Goal: Task Accomplishment & Management: Use online tool/utility

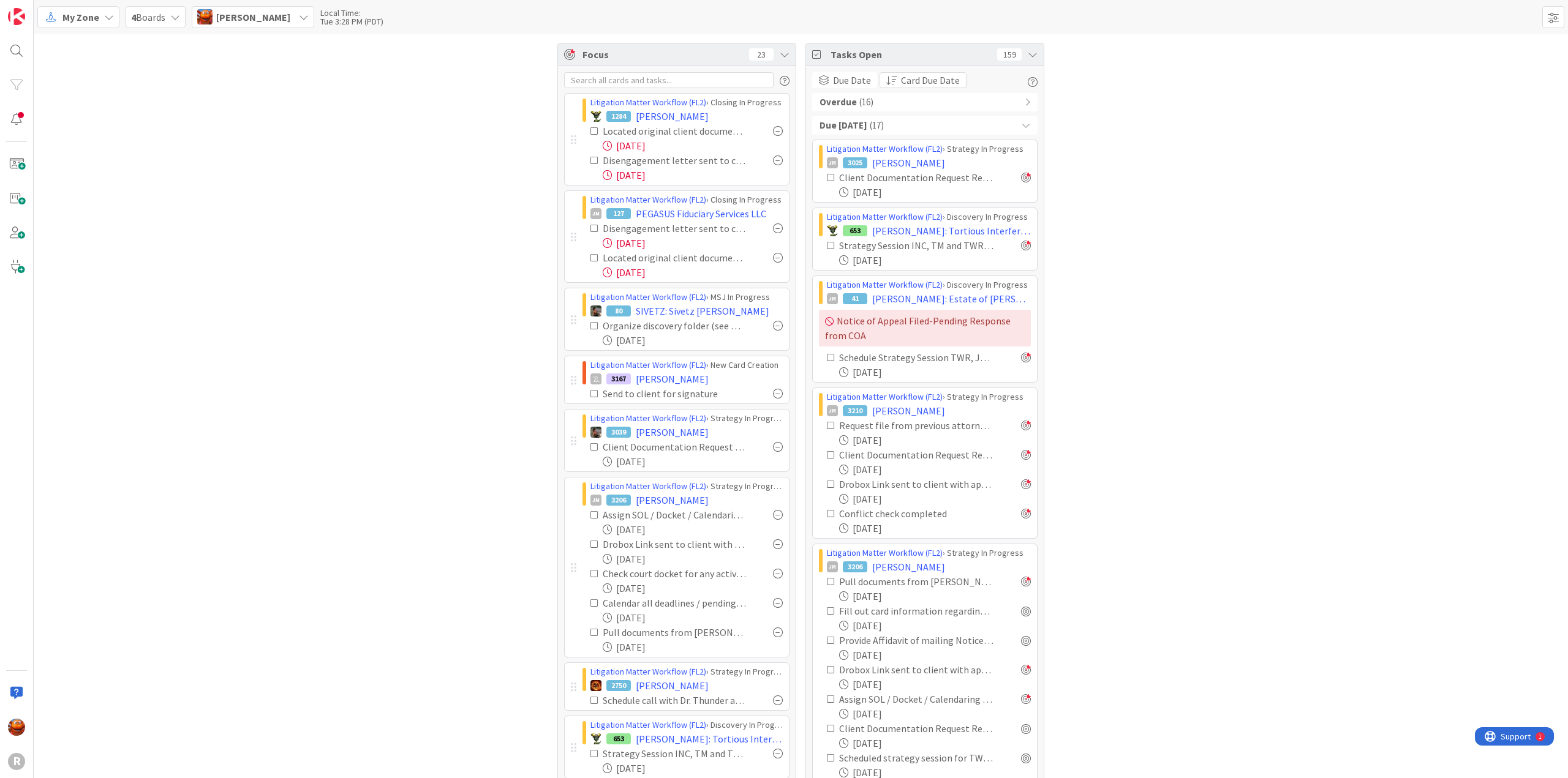
click at [773, 444] on div at bounding box center [778, 447] width 10 height 10
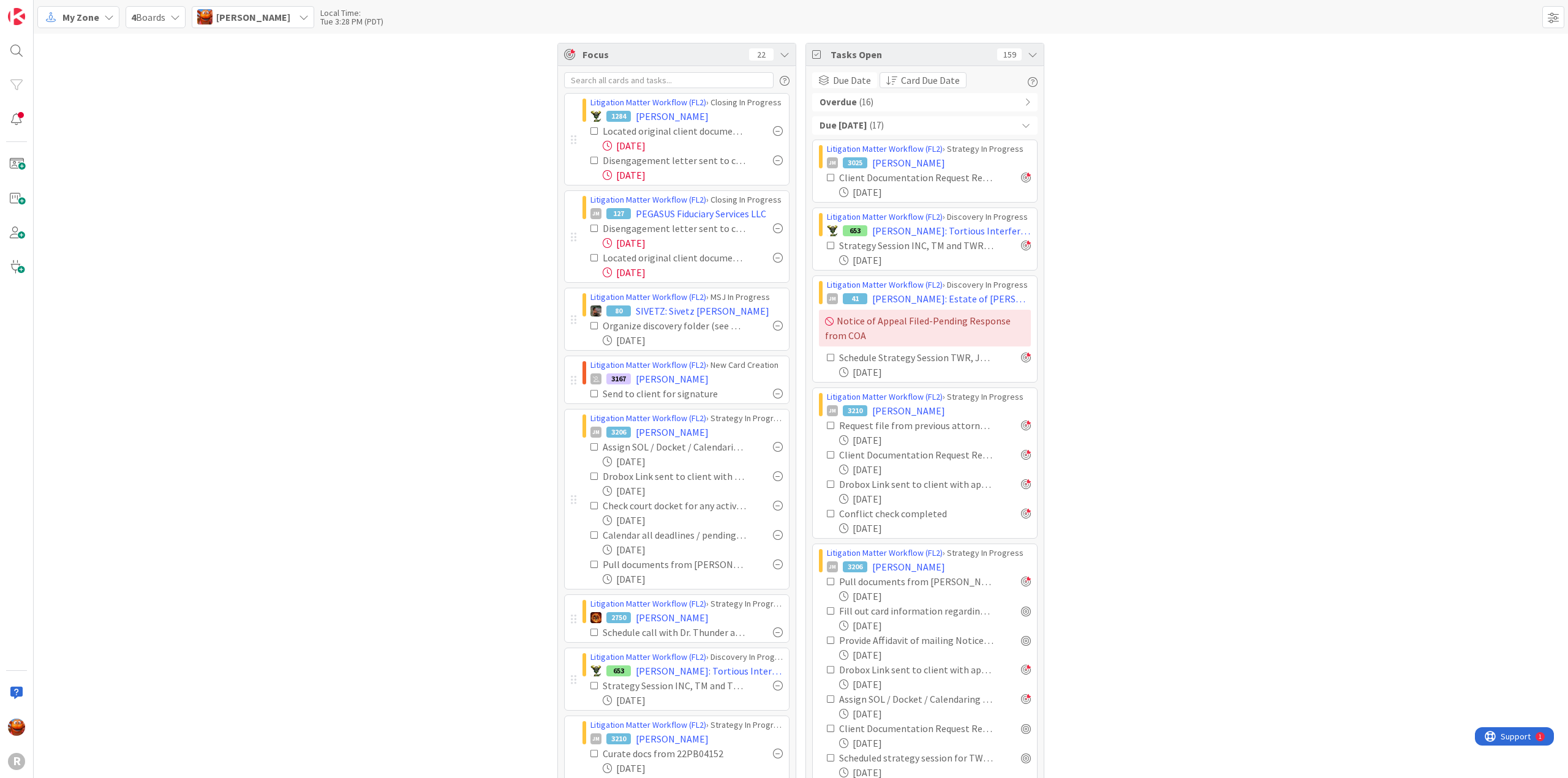
click at [87, 21] on span "My Zone" at bounding box center [81, 17] width 36 height 14
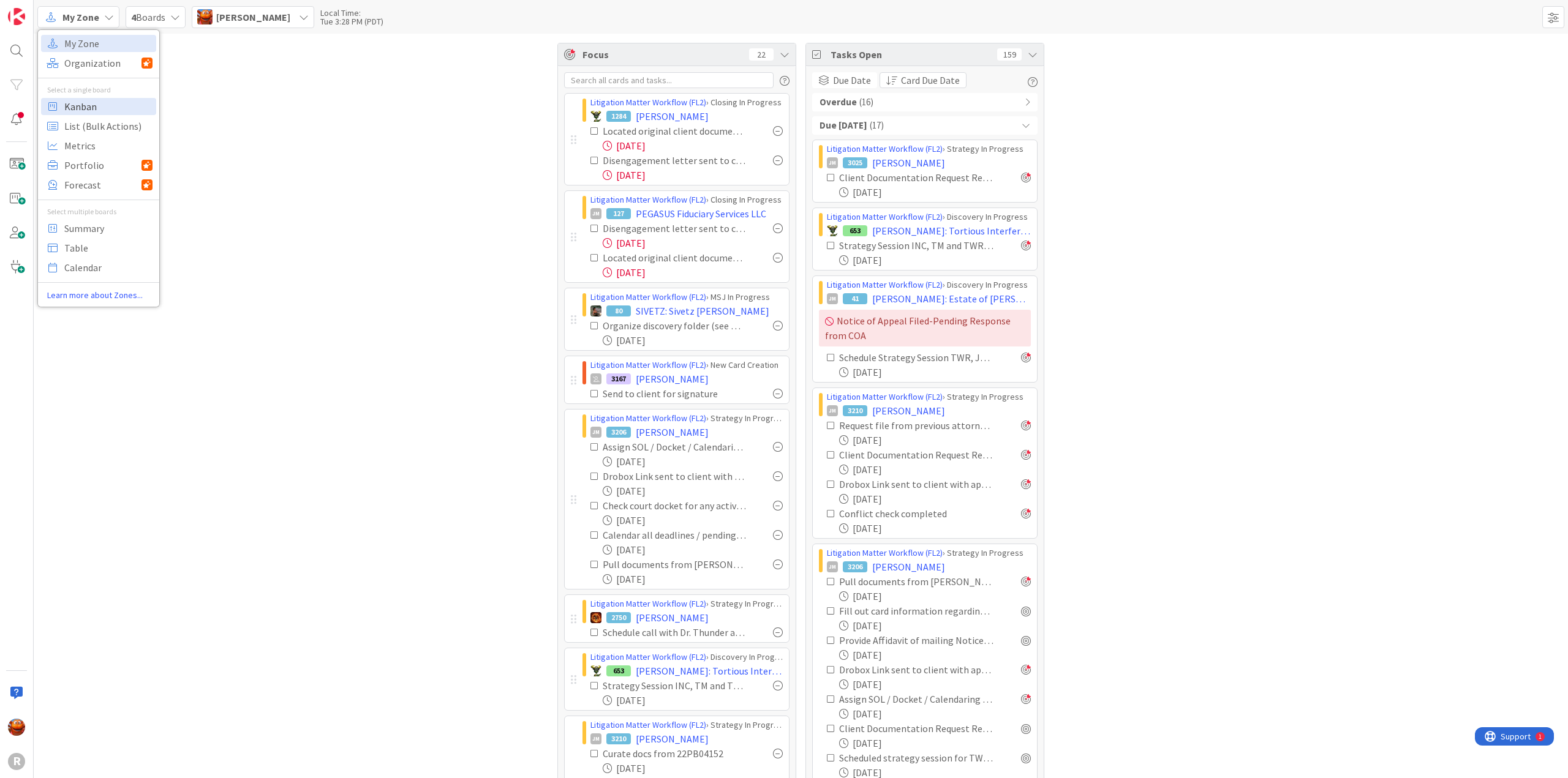
click at [84, 108] on span "Kanban" at bounding box center [109, 106] width 88 height 18
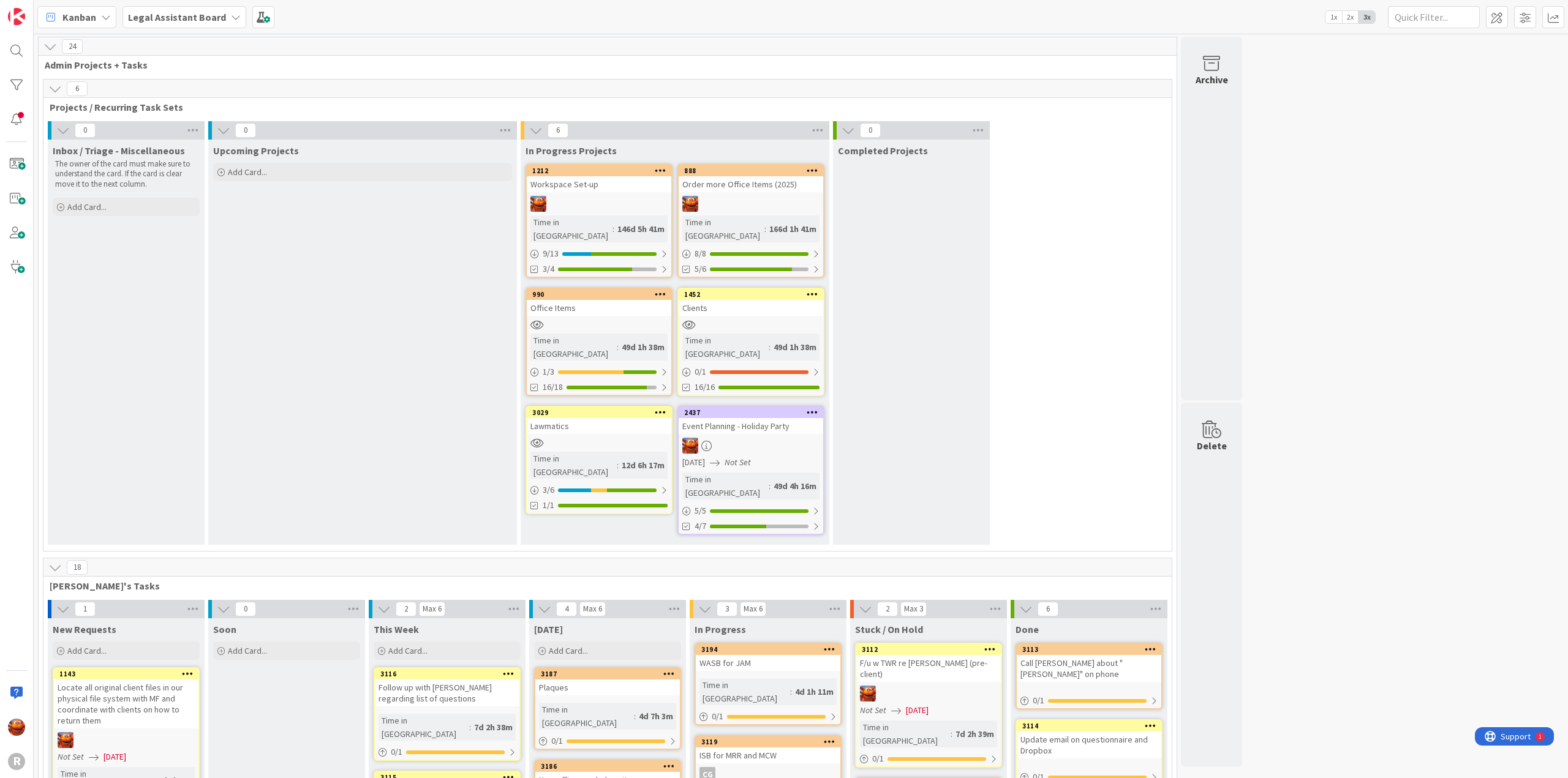
click at [190, 23] on span "Legal Assistant Board" at bounding box center [176, 17] width 98 height 14
click at [170, 150] on h4 "Litigation Matter Workflow (FL2)" at bounding box center [208, 146] width 144 height 12
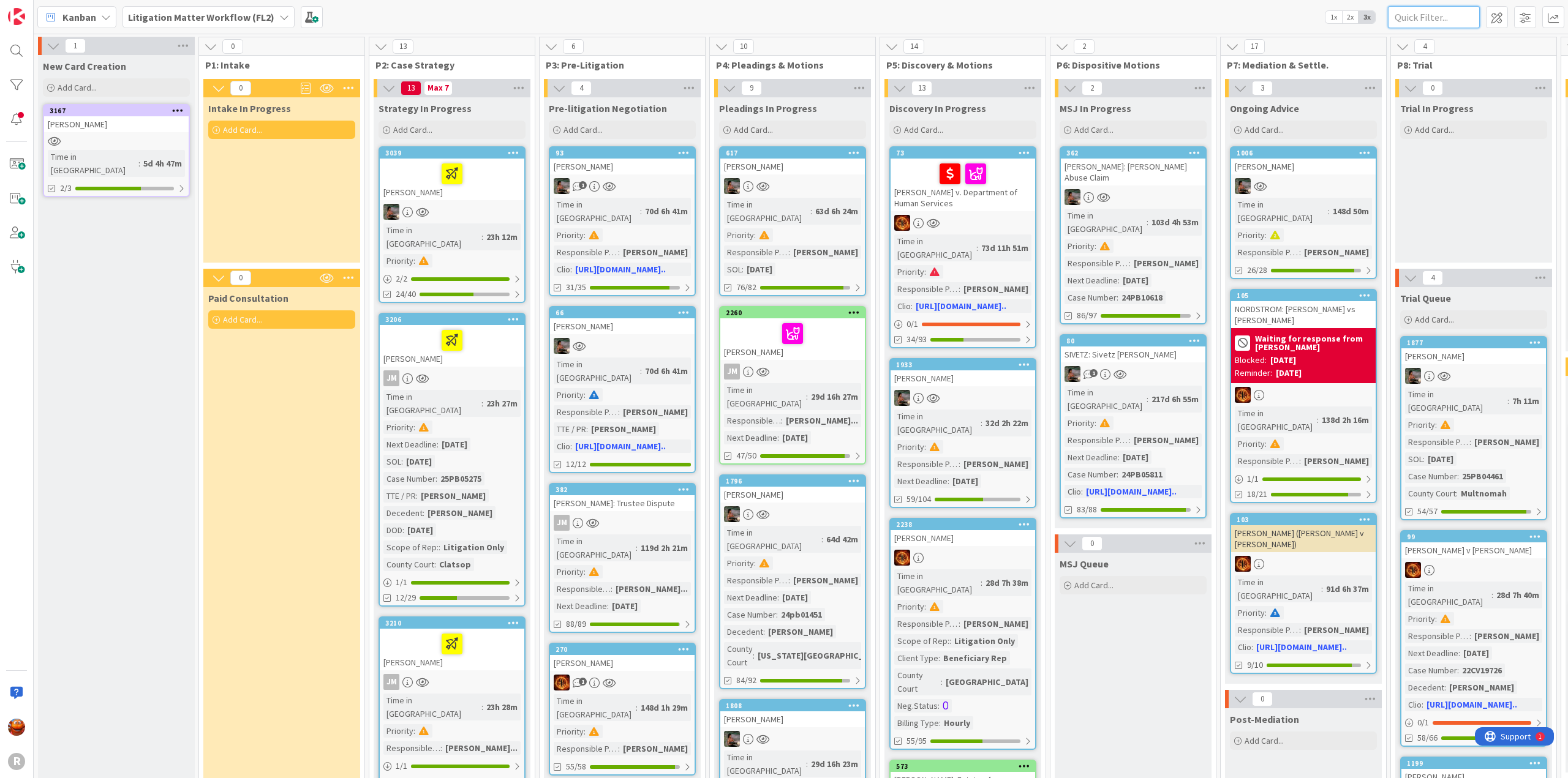
click at [1435, 11] on input "text" at bounding box center [1433, 17] width 92 height 22
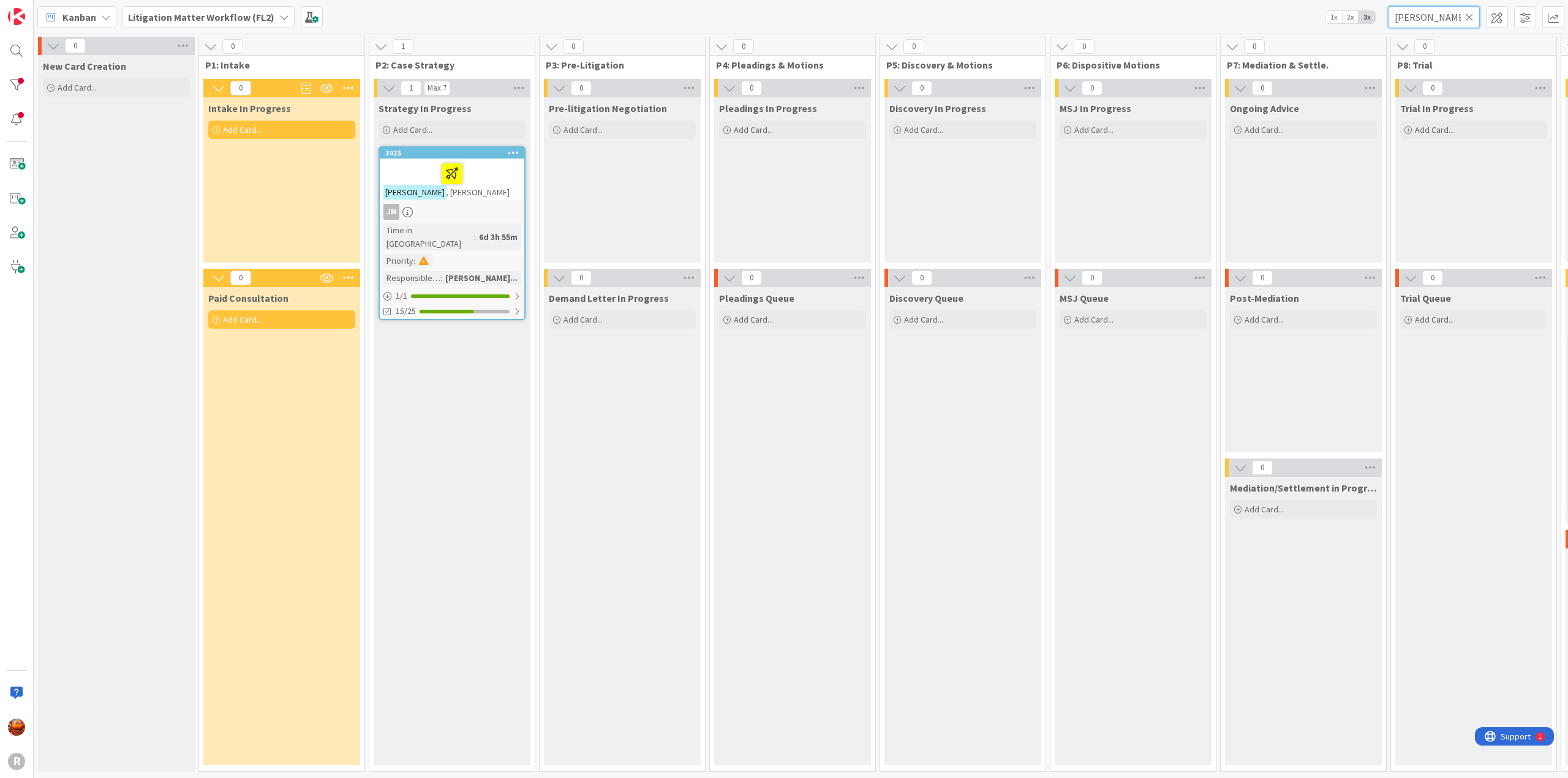
type input "[PERSON_NAME]"
click at [482, 230] on div "6d 3h 55m" at bounding box center [498, 237] width 45 height 14
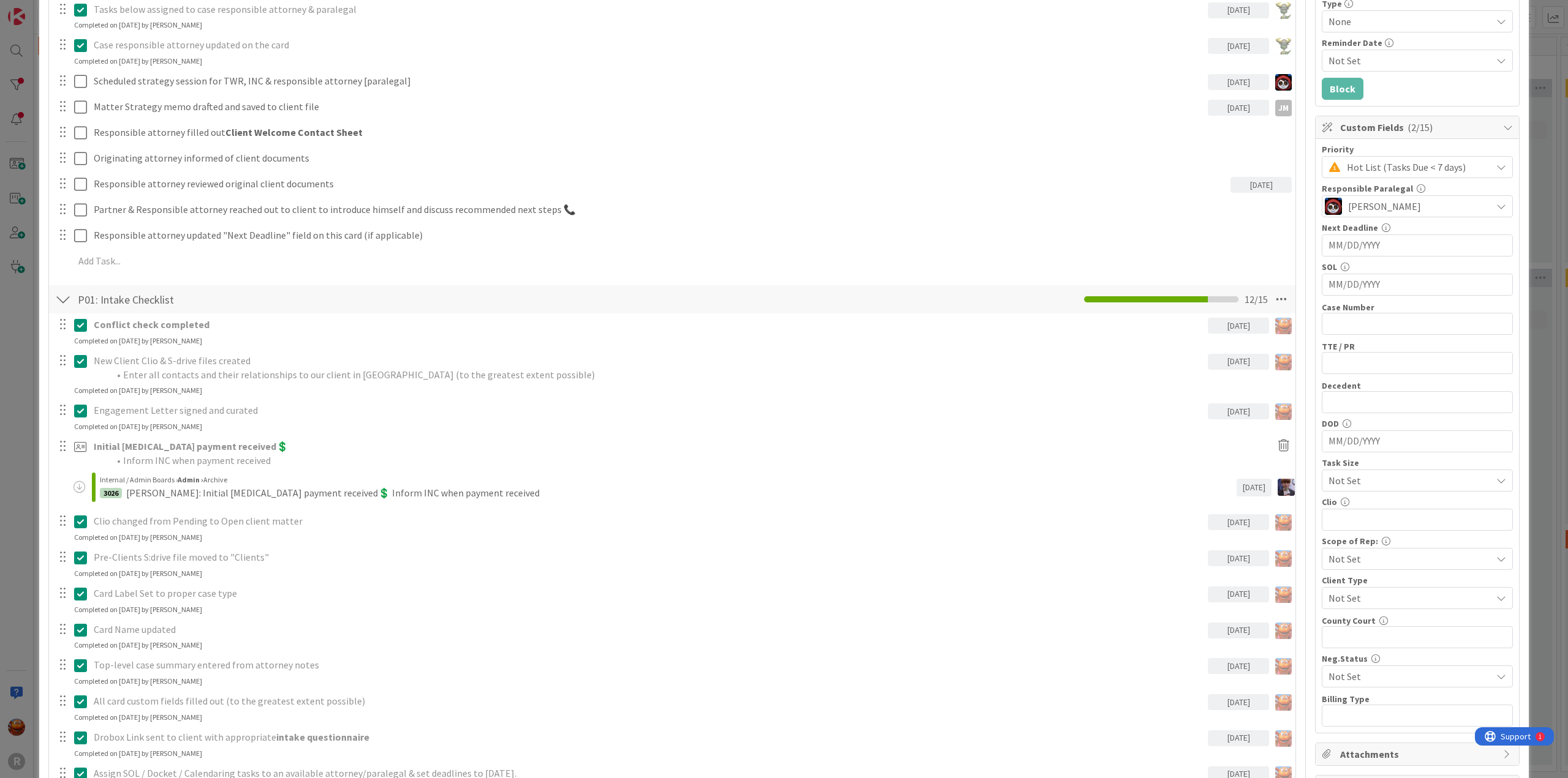
scroll to position [795, 0]
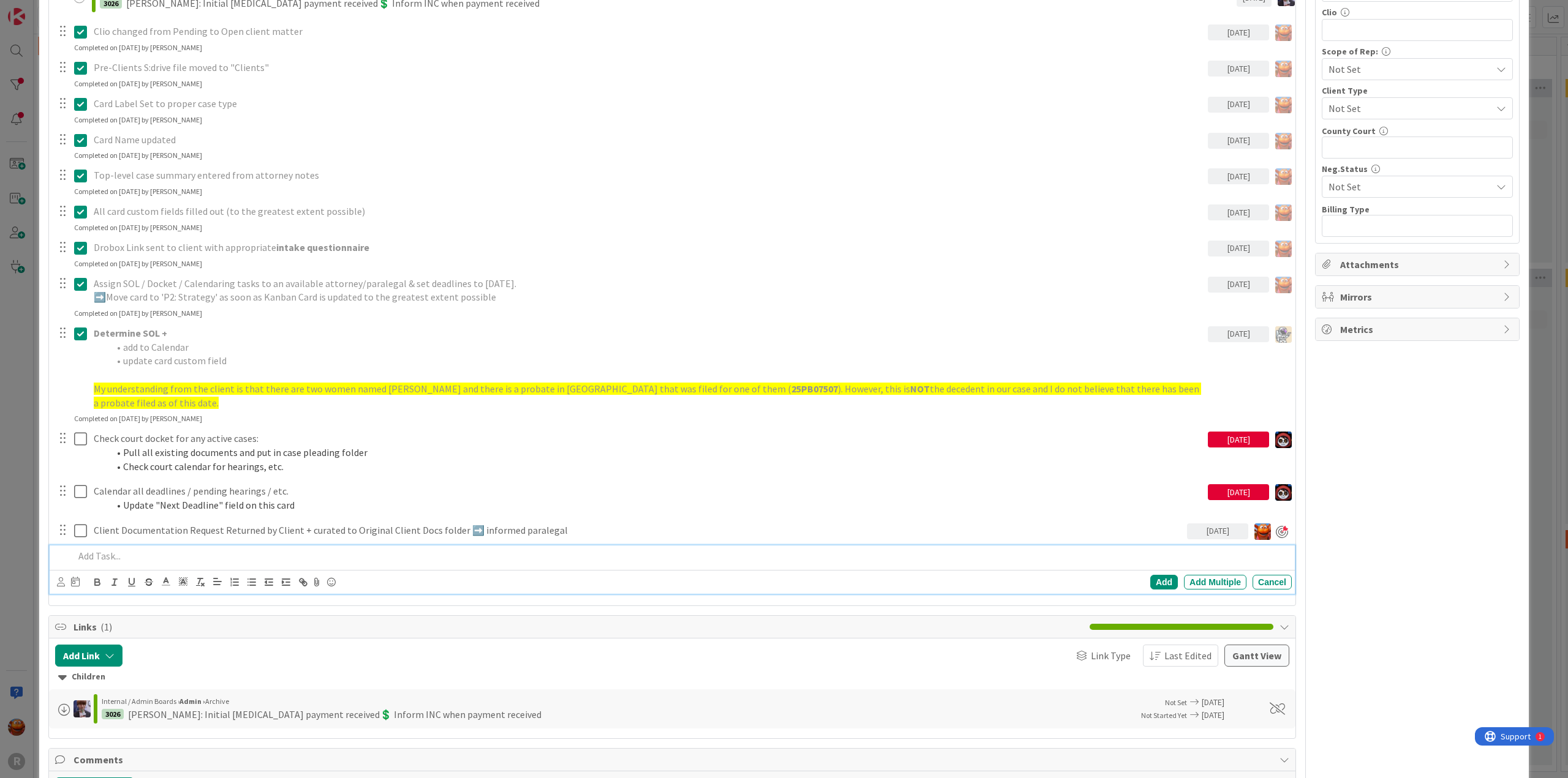
click at [125, 558] on p at bounding box center [679, 556] width 1212 height 14
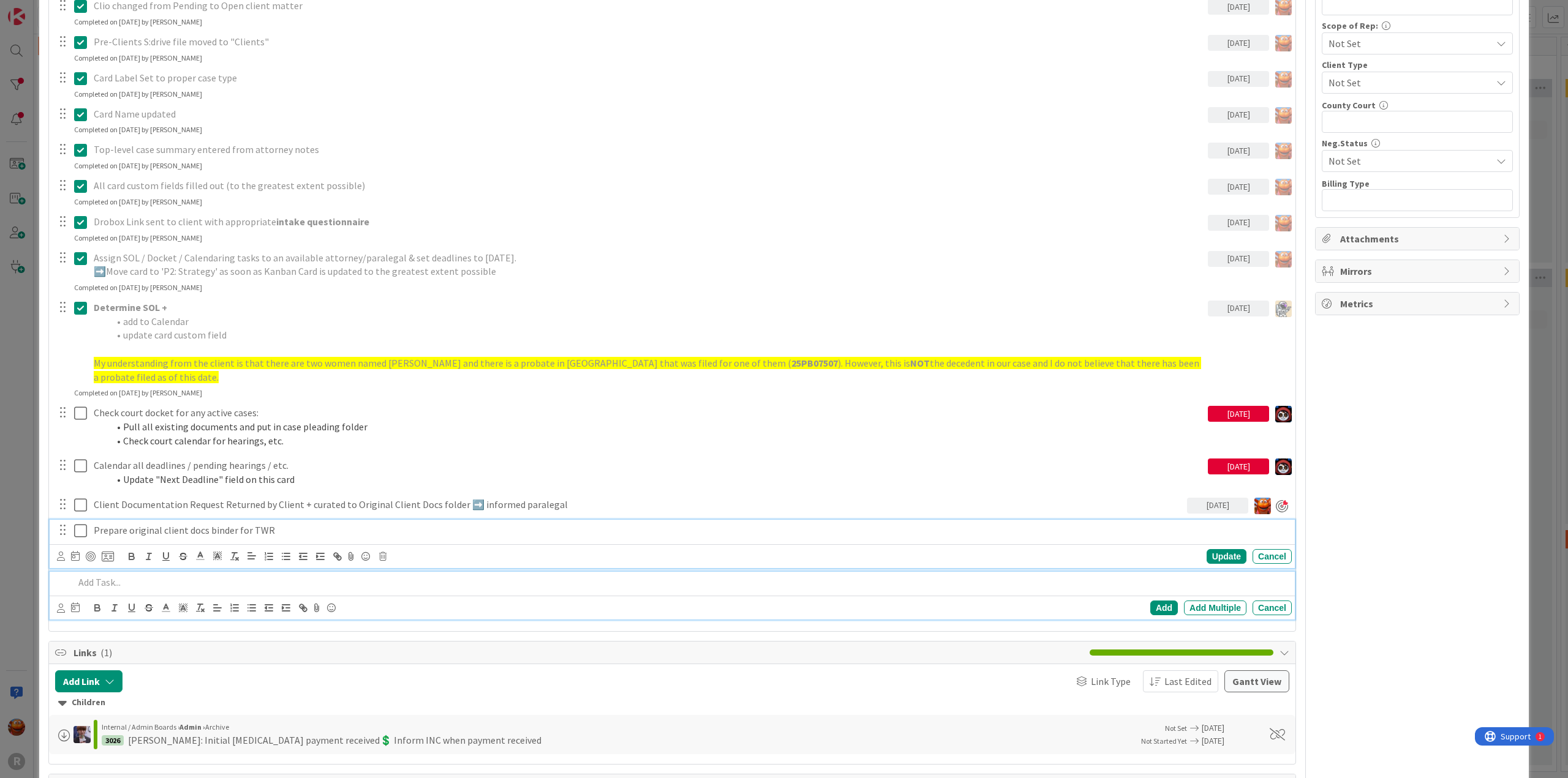
click at [125, 531] on div "Prepare original client docs binder for TWR Update Cancel" at bounding box center [672, 544] width 1245 height 49
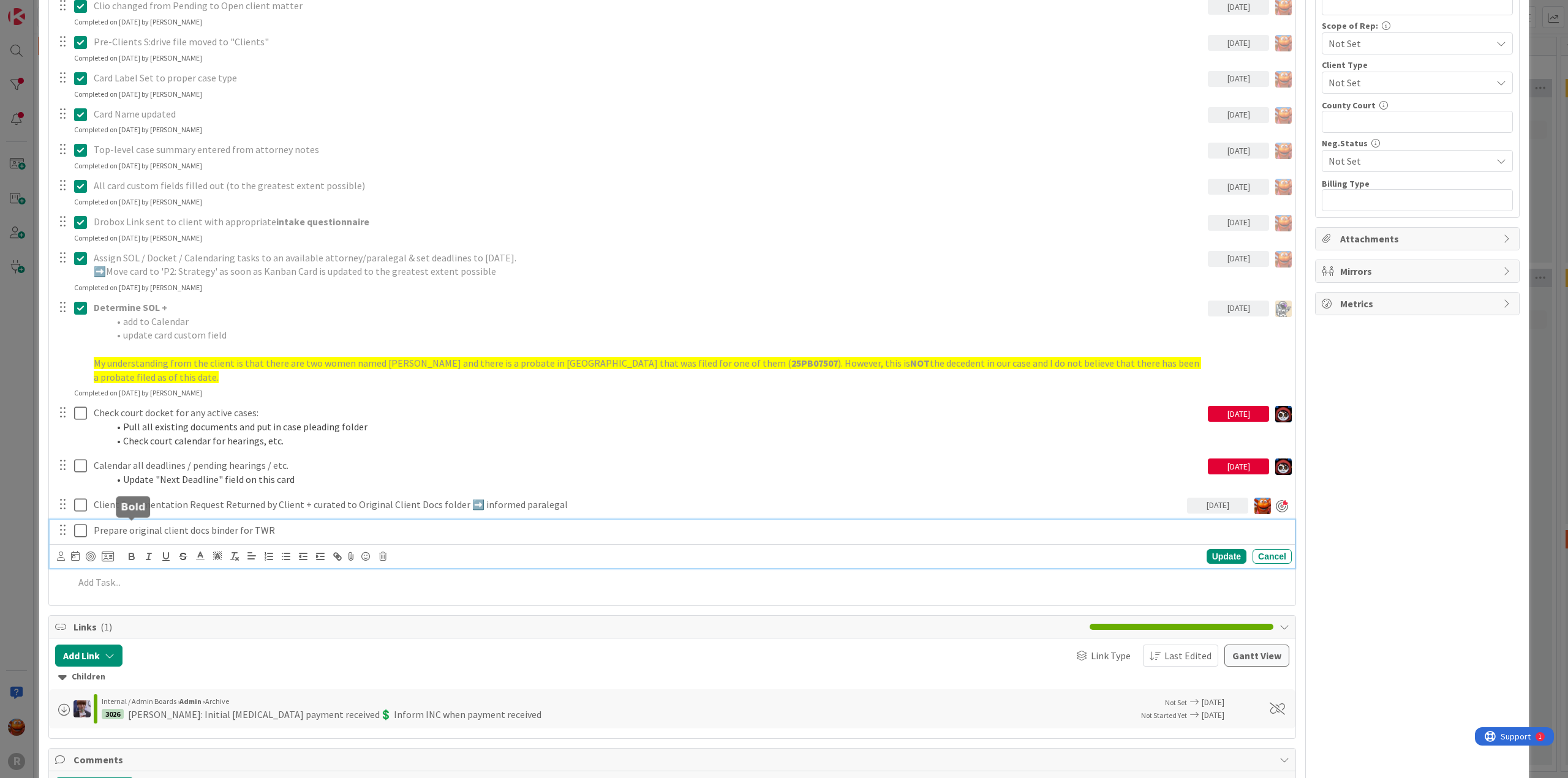
scroll to position [847, 0]
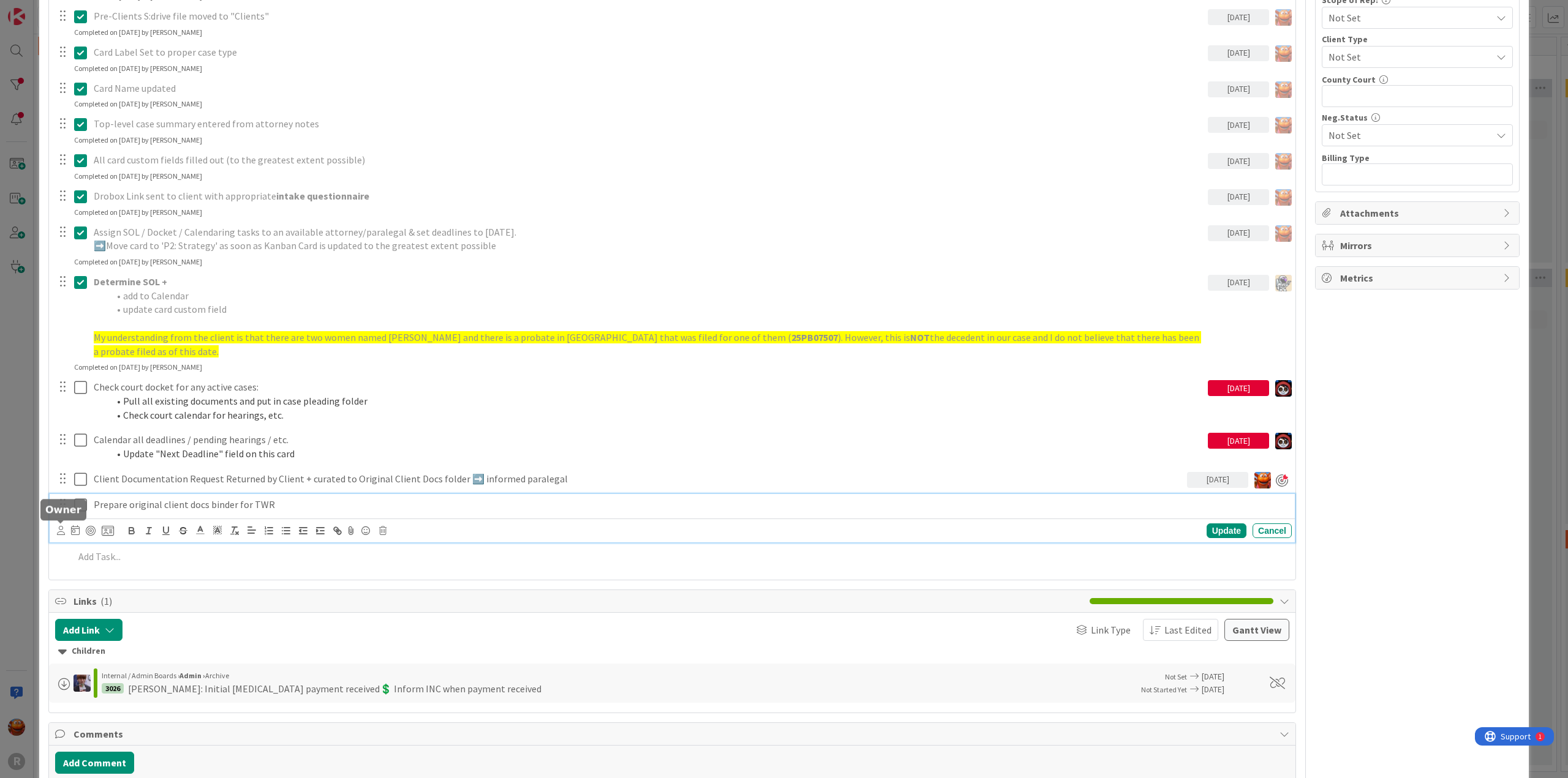
click at [60, 532] on icon at bounding box center [61, 530] width 8 height 9
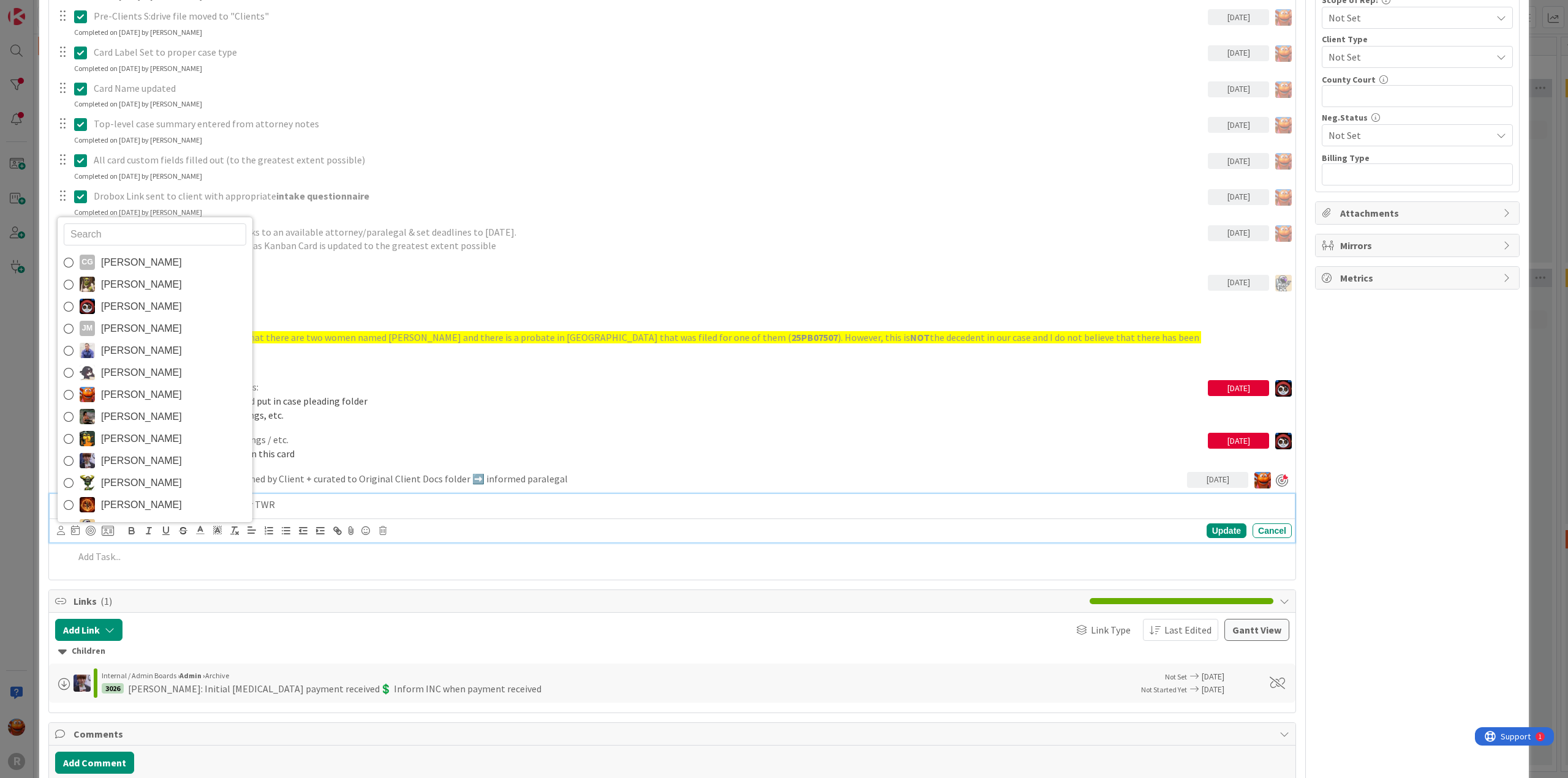
drag, startPoint x: 124, startPoint y: 389, endPoint x: 110, endPoint y: 414, distance: 28.7
click at [124, 389] on span "[PERSON_NAME]" at bounding box center [141, 395] width 81 height 18
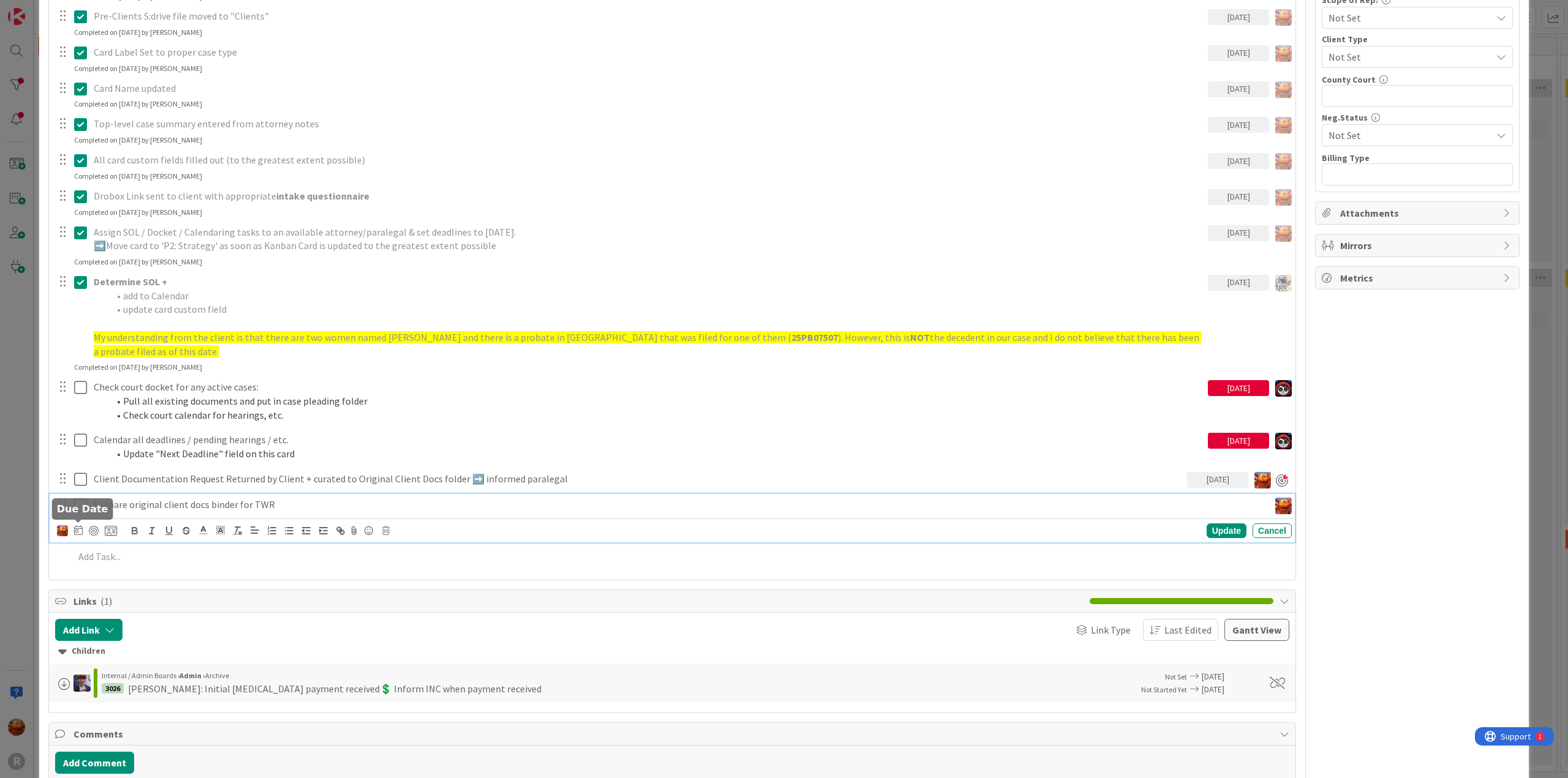
click at [77, 530] on icon at bounding box center [78, 530] width 8 height 10
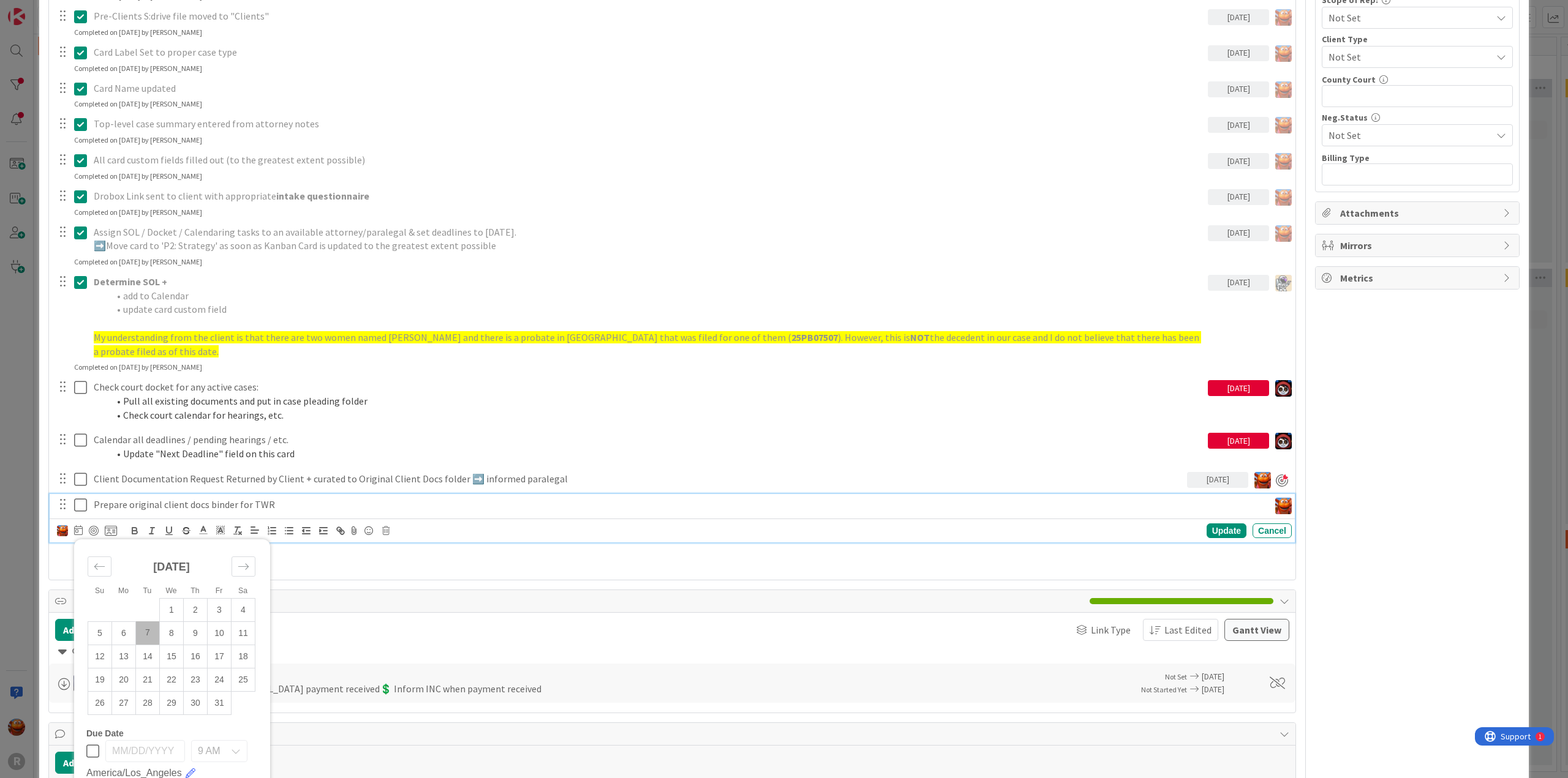
click at [147, 632] on td "7" at bounding box center [147, 633] width 24 height 24
type input "[DATE]"
click at [96, 528] on div at bounding box center [93, 530] width 10 height 10
click at [1215, 526] on div "Update" at bounding box center [1226, 530] width 40 height 14
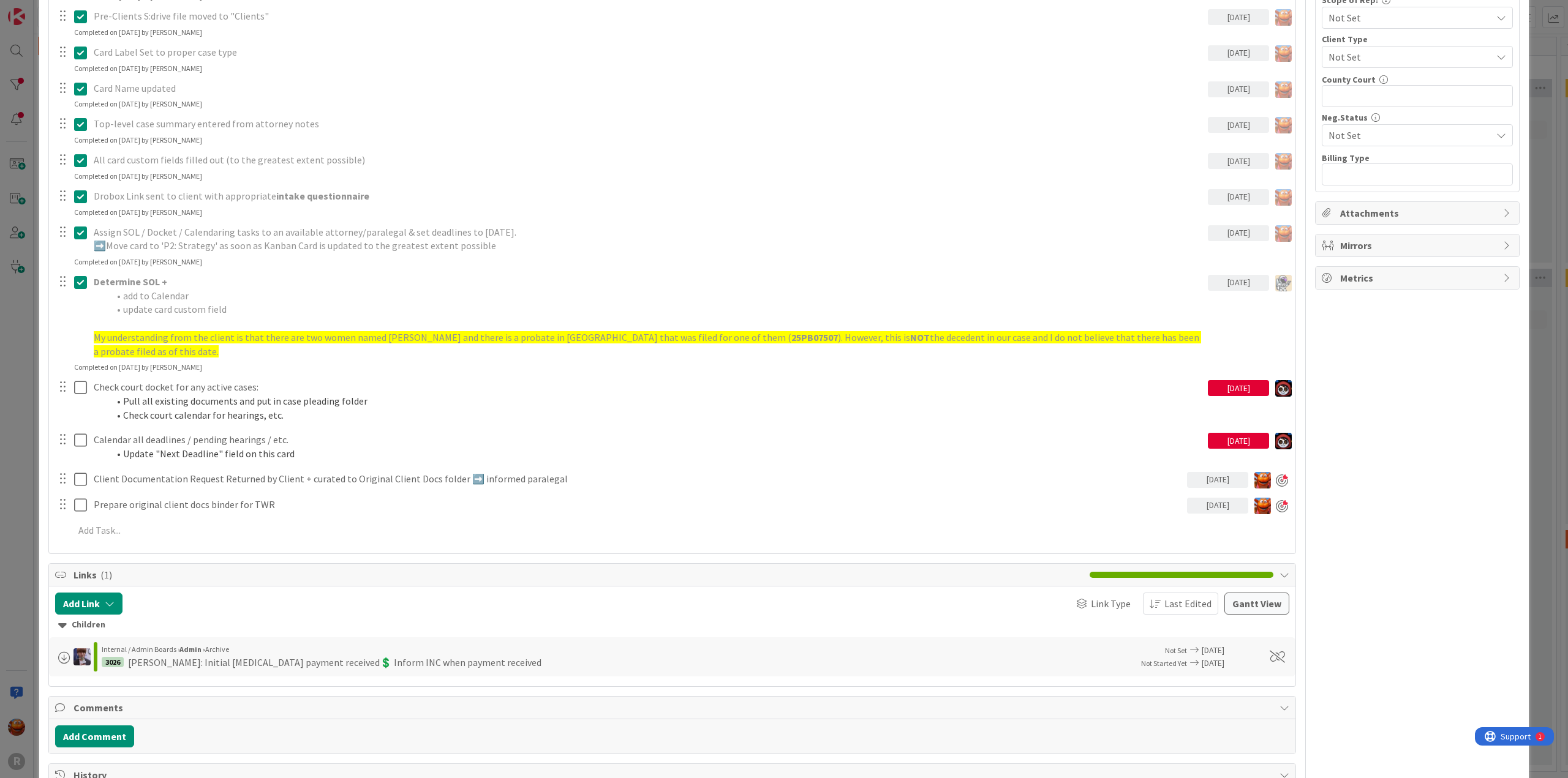
click at [24, 405] on div "ID 3025 Litigation Matter Workflow (FL2) Strategy In Progress Title 14 / 128 [P…" at bounding box center [784, 389] width 1568 height 778
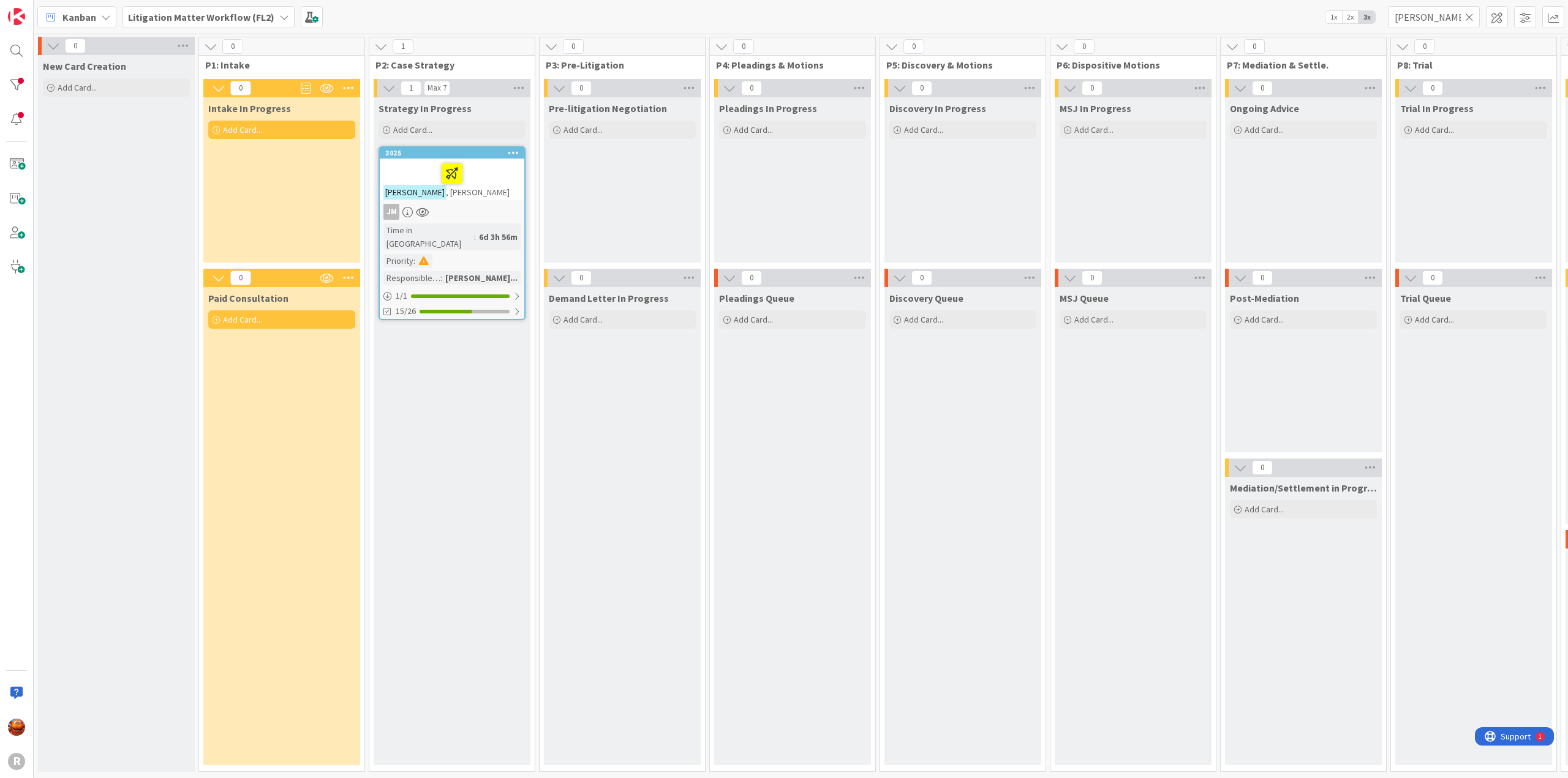
click at [1467, 14] on icon at bounding box center [1468, 17] width 8 height 11
click at [1450, 17] on input "text" at bounding box center [1433, 17] width 92 height 22
